Goal: Information Seeking & Learning: Learn about a topic

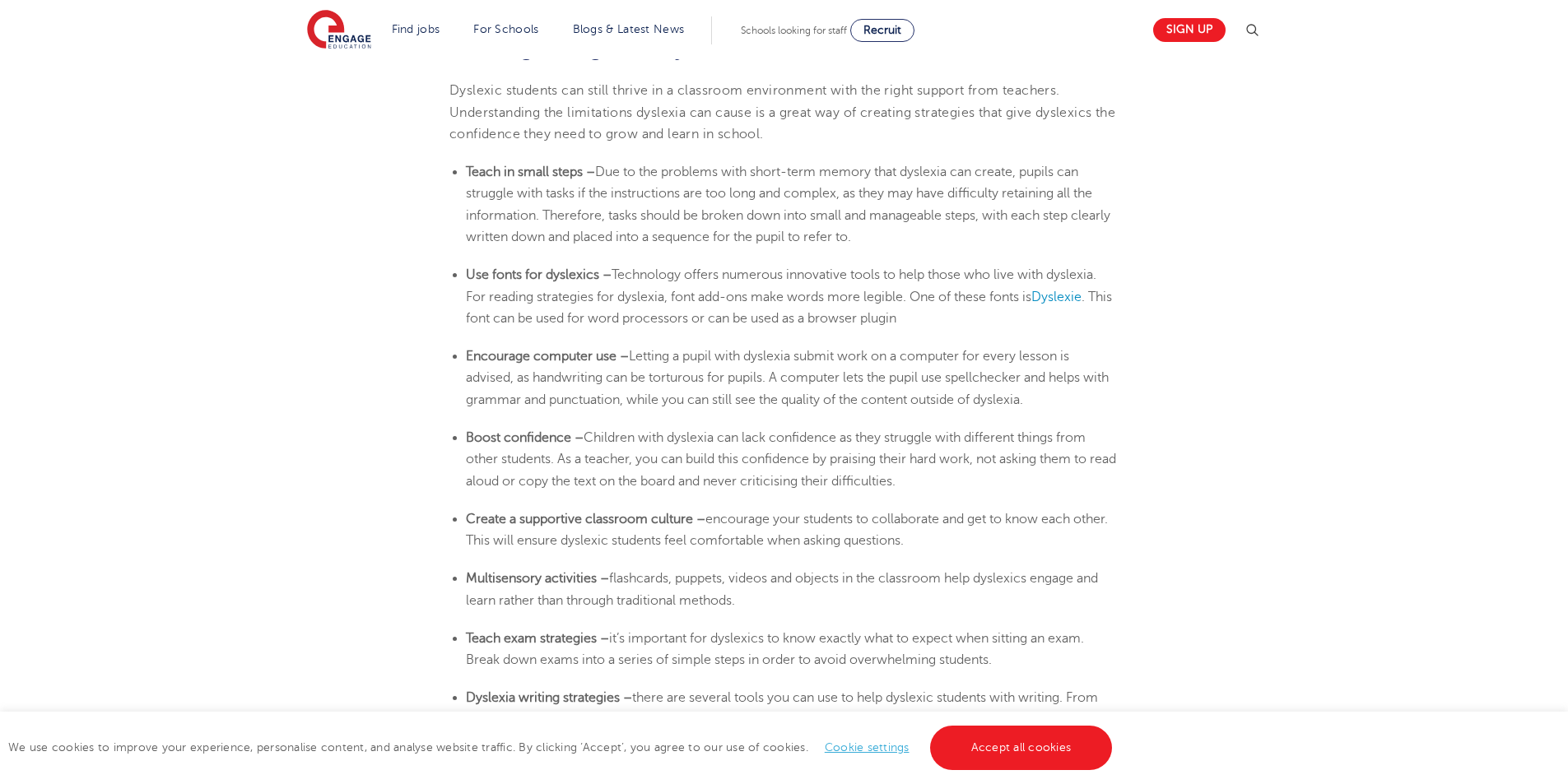
scroll to position [2715, 0]
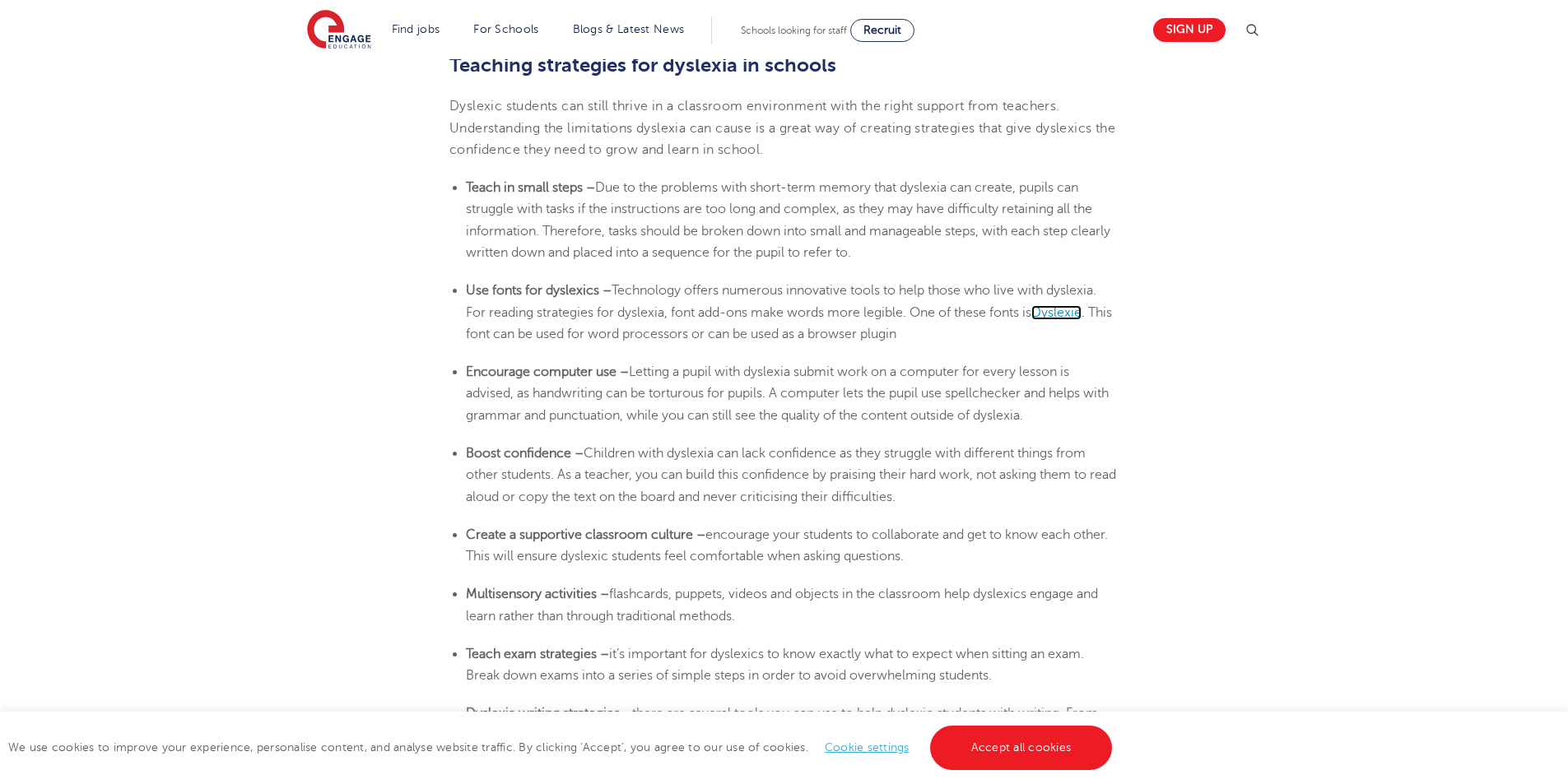
click at [1074, 317] on span "Dyslexie" at bounding box center [1056, 312] width 50 height 14
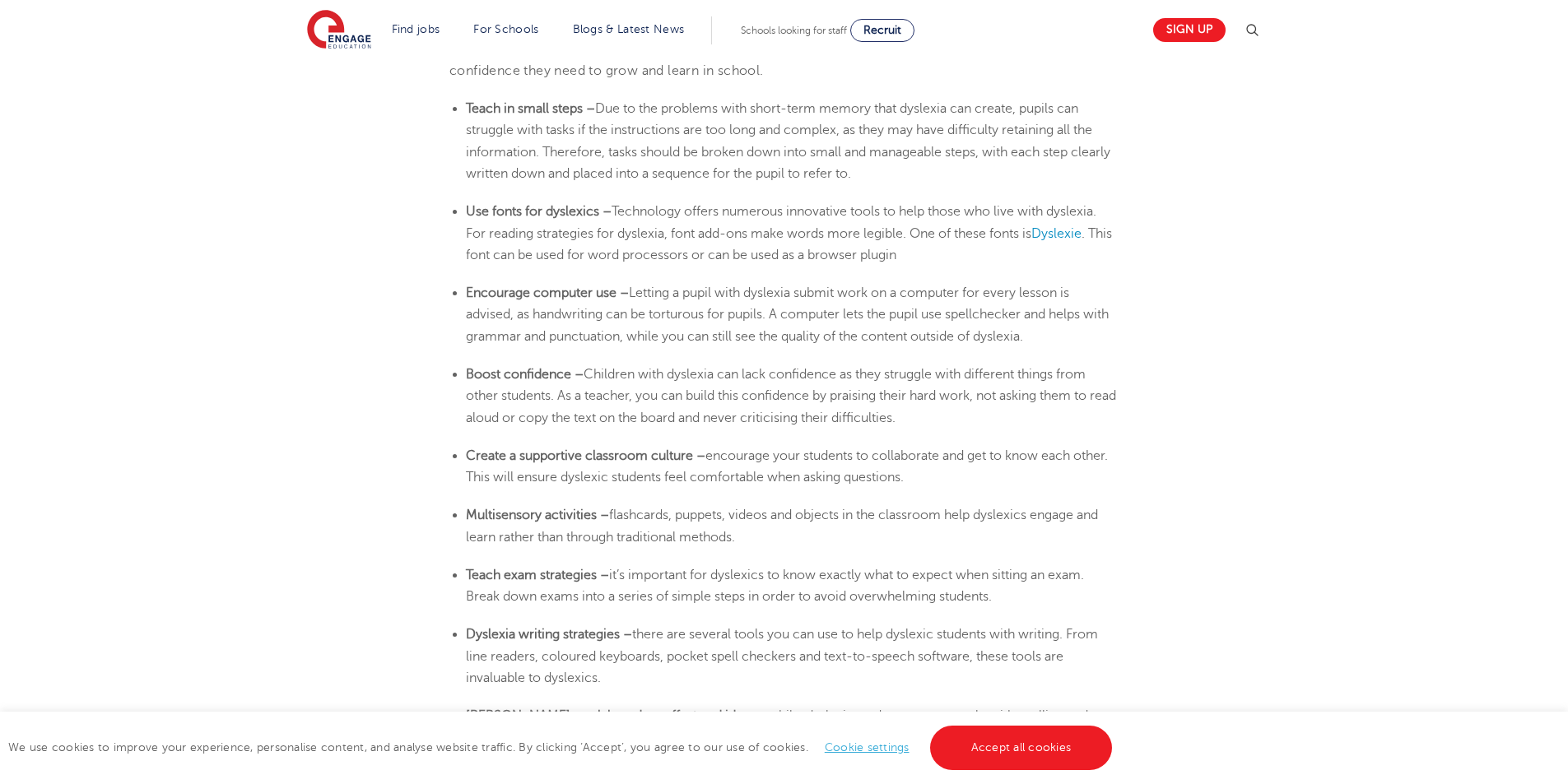
scroll to position [2797, 0]
drag, startPoint x: 449, startPoint y: 106, endPoint x: 985, endPoint y: 419, distance: 620.7
copy section "Lorem ip dolor sitam – Con ad eli seddoeiu temp incid-utla etdolo magn aliquaen…"
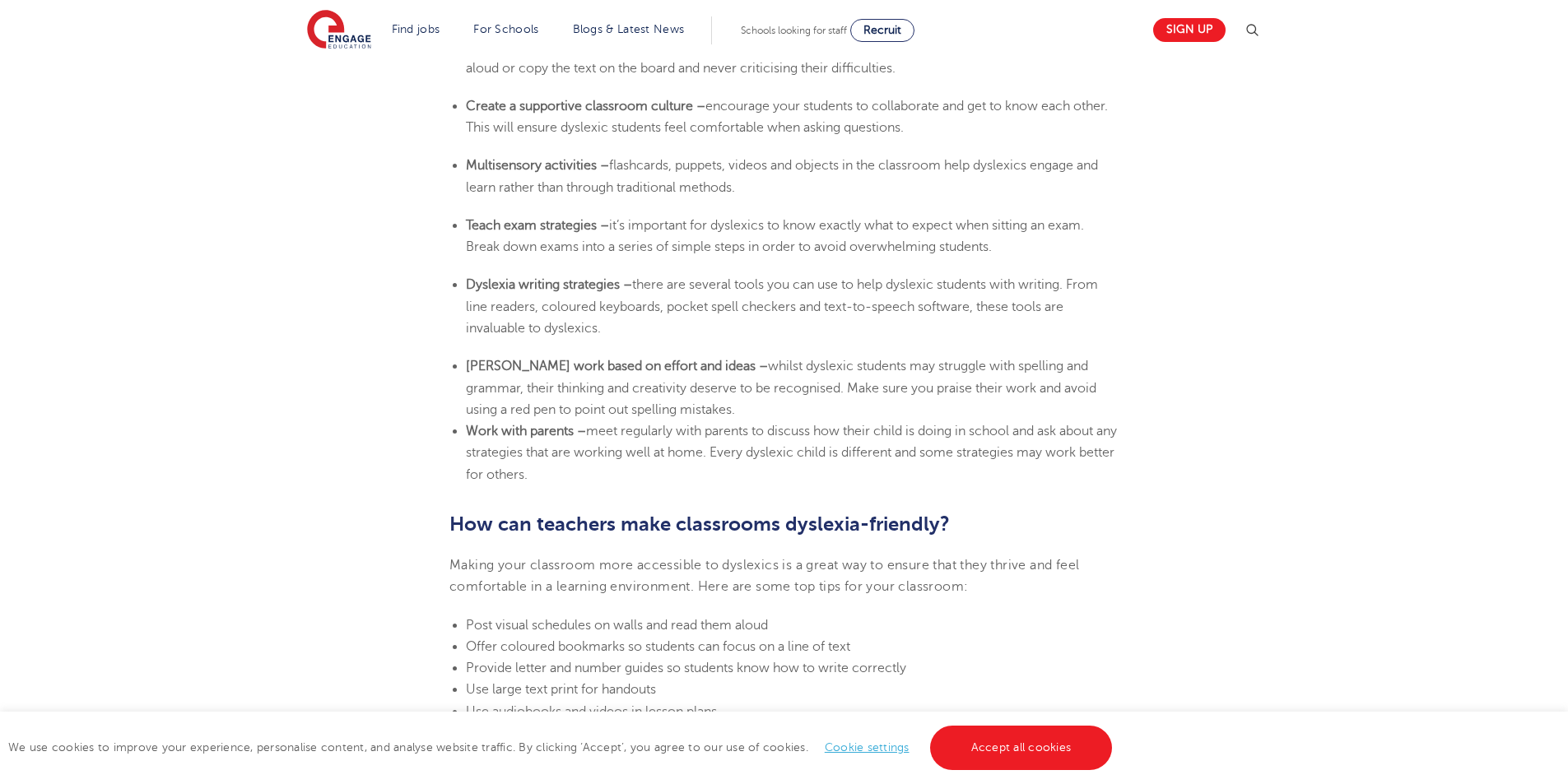
scroll to position [2962, 0]
